Goal: Transaction & Acquisition: Purchase product/service

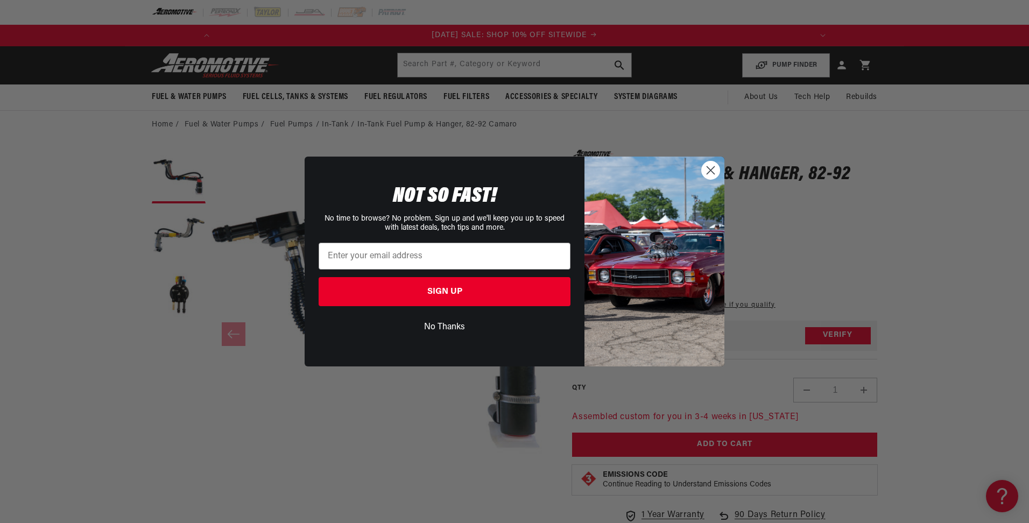
click at [719, 172] on circle "Close dialog" at bounding box center [711, 170] width 18 height 18
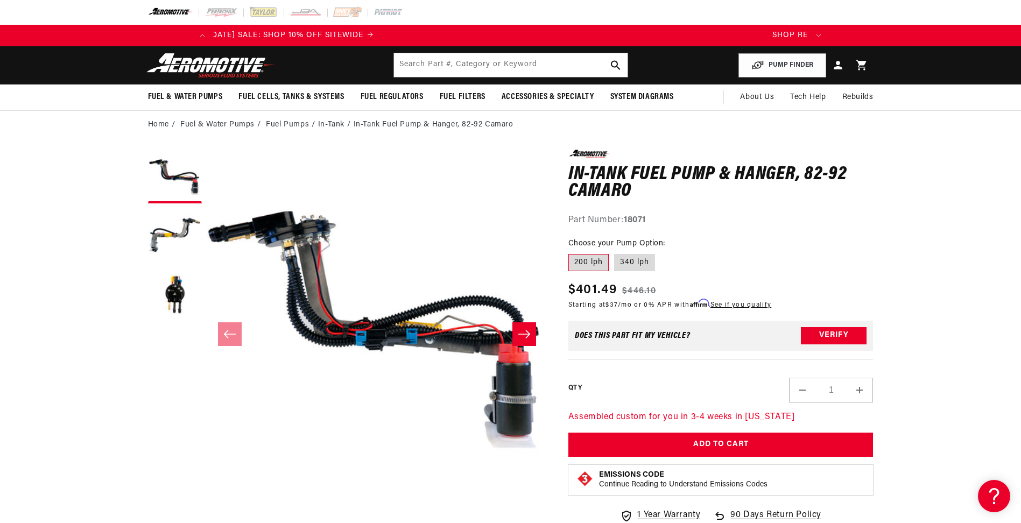
scroll to position [0, 546]
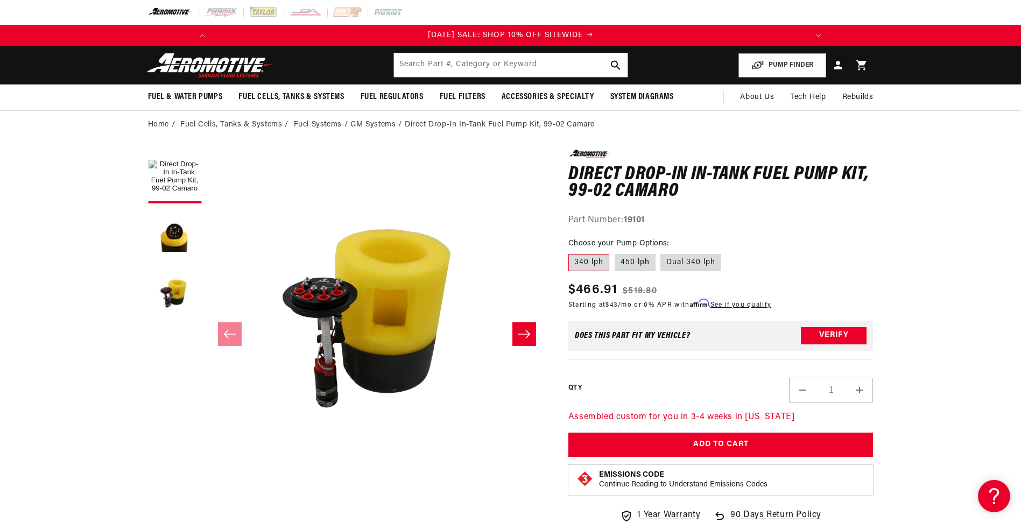
click at [521, 330] on icon "Slide right" at bounding box center [524, 334] width 13 height 11
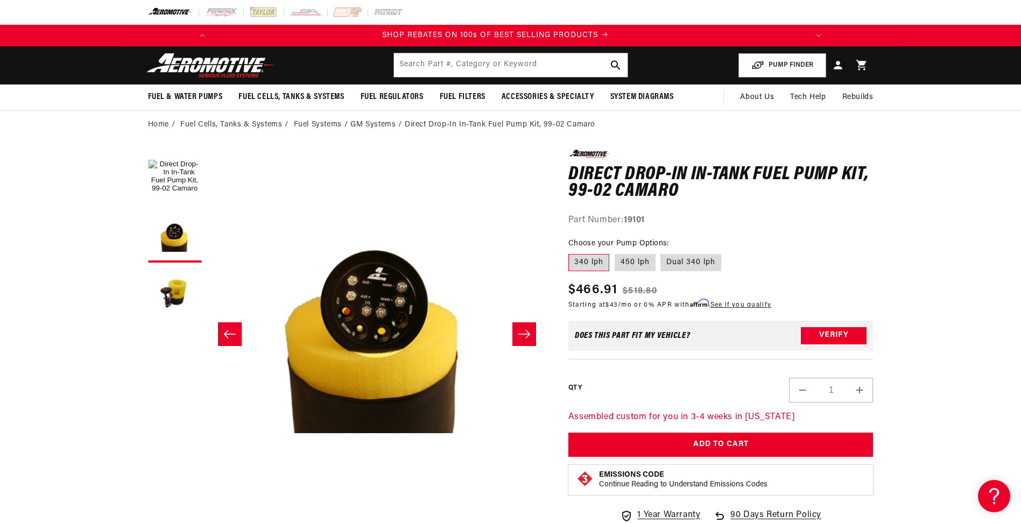
scroll to position [0, 610]
click at [521, 330] on icon "Slide right" at bounding box center [524, 334] width 13 height 11
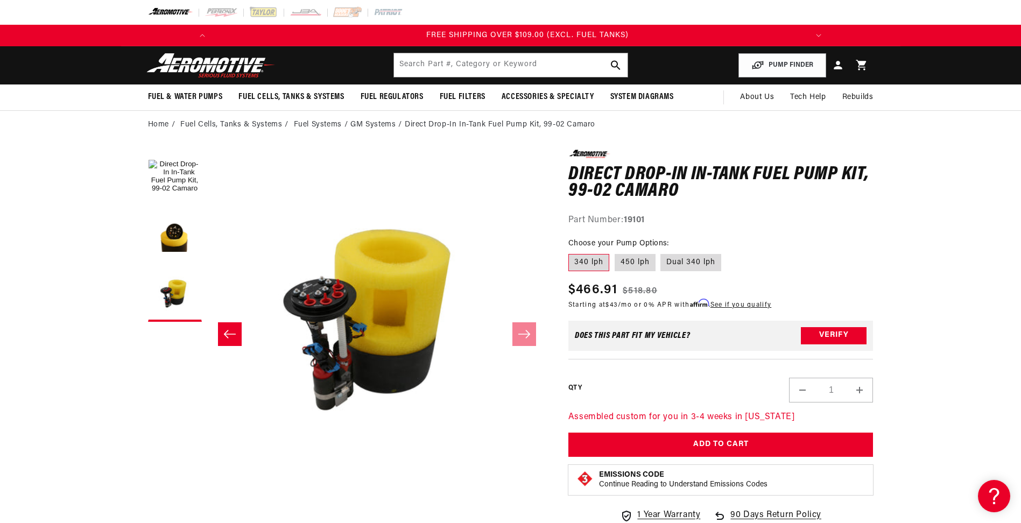
scroll to position [0, 1220]
